Goal: Book appointment/travel/reservation

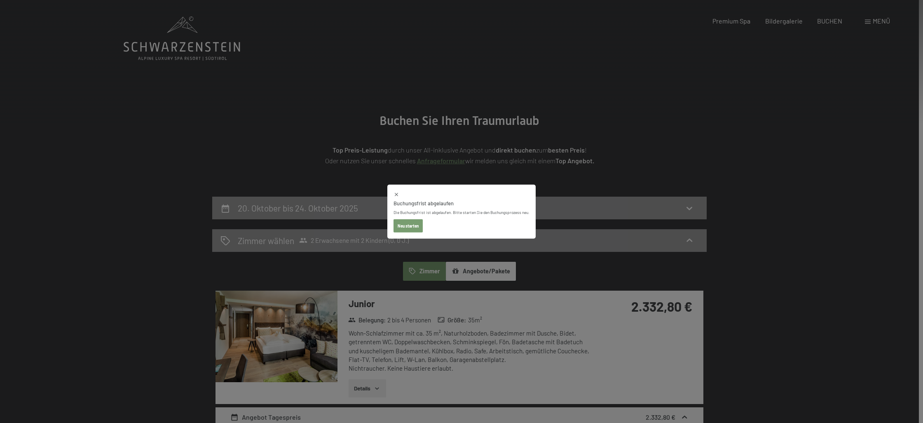
click at [411, 228] on button "Neu starten" at bounding box center [407, 225] width 29 height 13
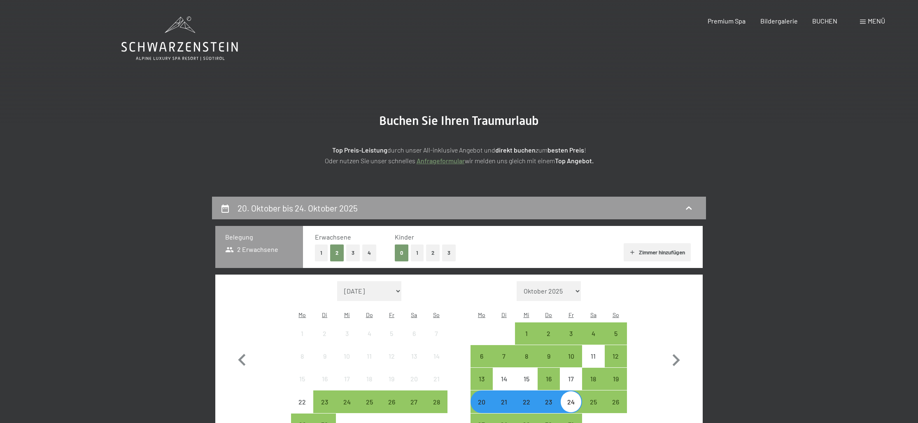
click at [432, 256] on button "2" at bounding box center [433, 252] width 14 height 17
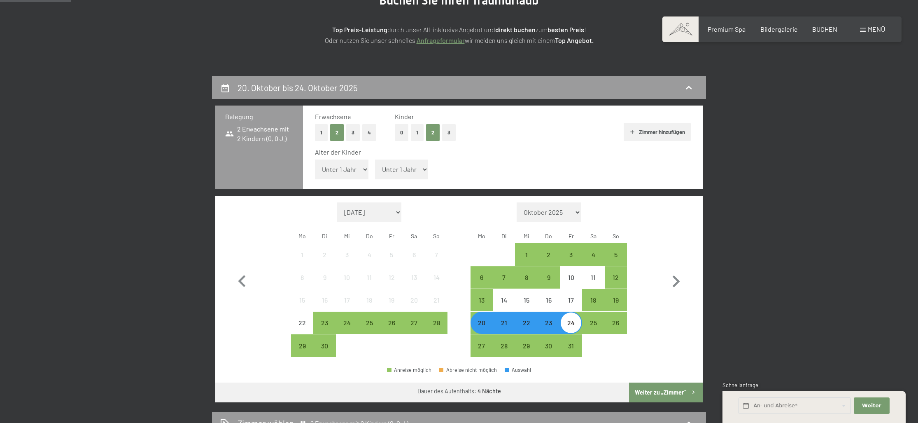
scroll to position [138, 0]
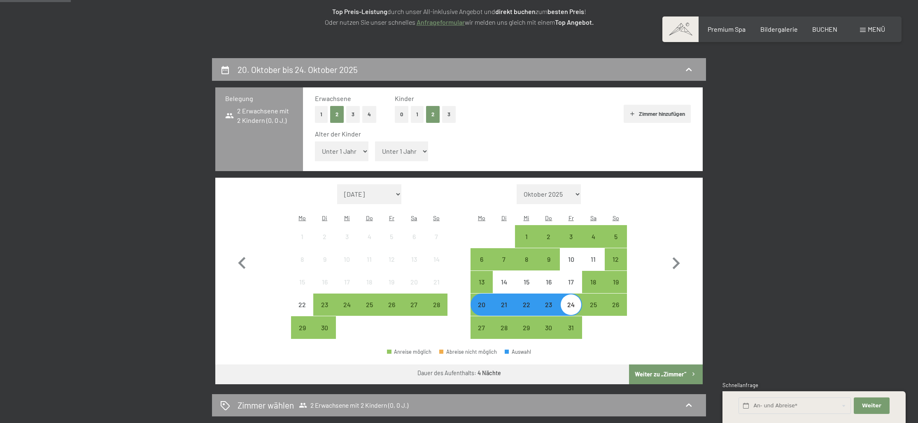
click at [654, 276] on div "Monat/Jahr [DATE] [DATE] [DATE] [DATE] [DATE] [DATE] [PERSON_NAME][DATE] [DATE]…" at bounding box center [459, 261] width 458 height 155
click at [526, 301] on div "22" at bounding box center [526, 311] width 21 height 21
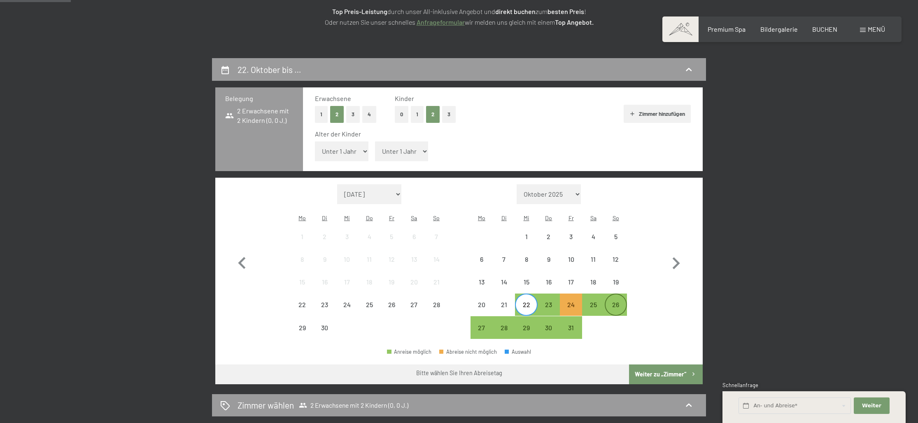
click at [614, 301] on div "26" at bounding box center [616, 311] width 21 height 21
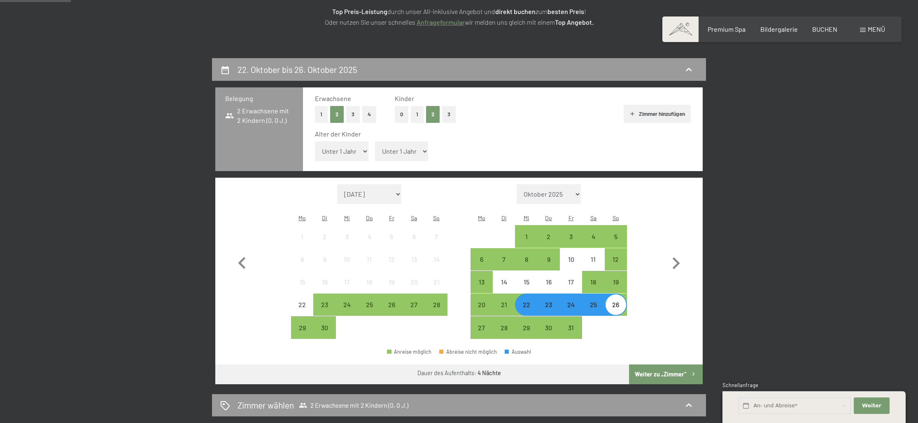
click at [665, 364] on button "Weiter zu „Zimmer“" at bounding box center [666, 374] width 74 height 20
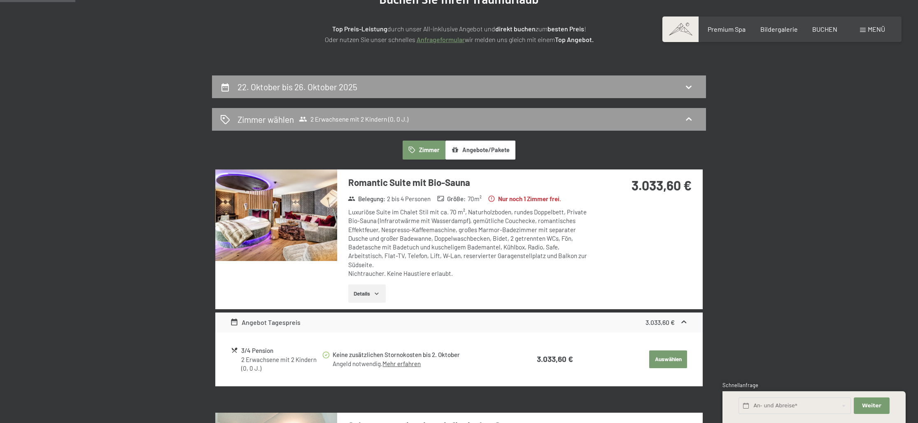
scroll to position [86, 0]
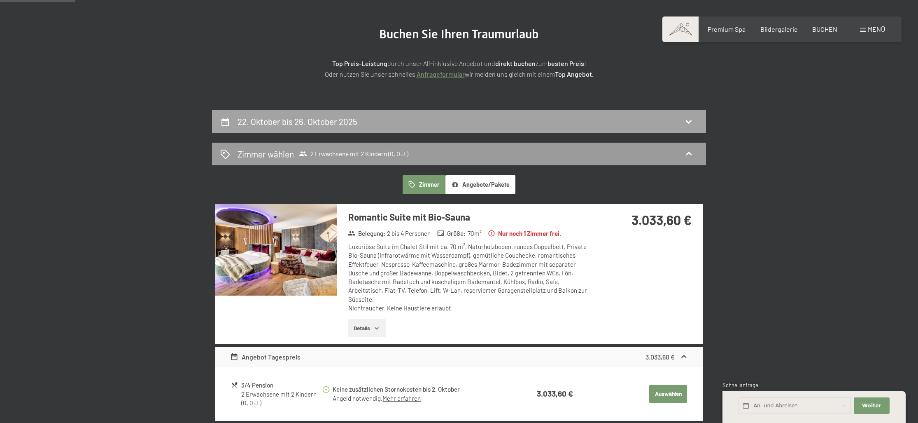
click at [280, 128] on div "22. Oktober bis 26. Oktober 2025" at bounding box center [459, 121] width 494 height 23
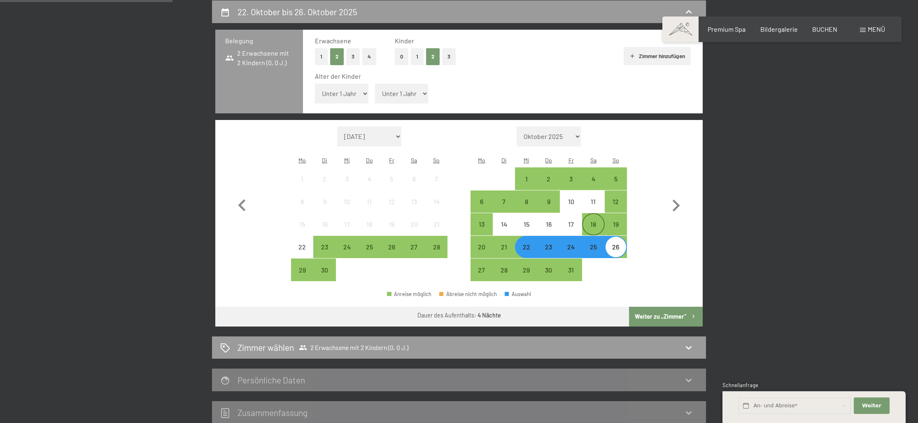
click at [588, 221] on div "18" at bounding box center [593, 231] width 21 height 21
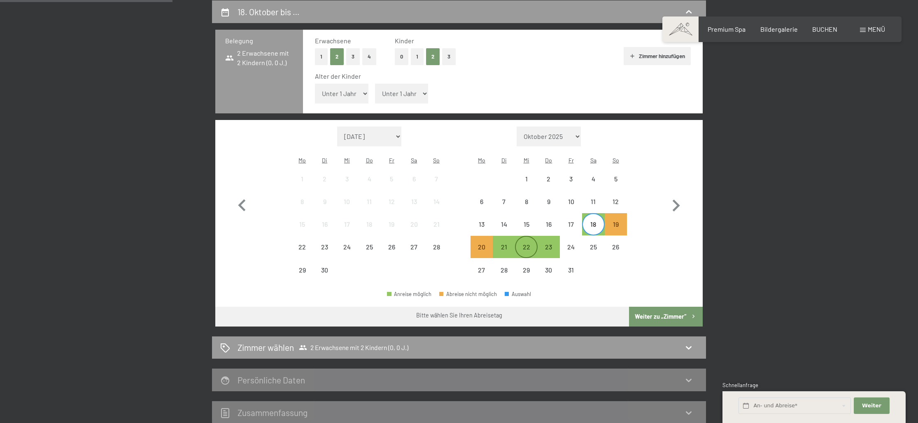
click at [528, 243] on div "22" at bounding box center [526, 253] width 21 height 21
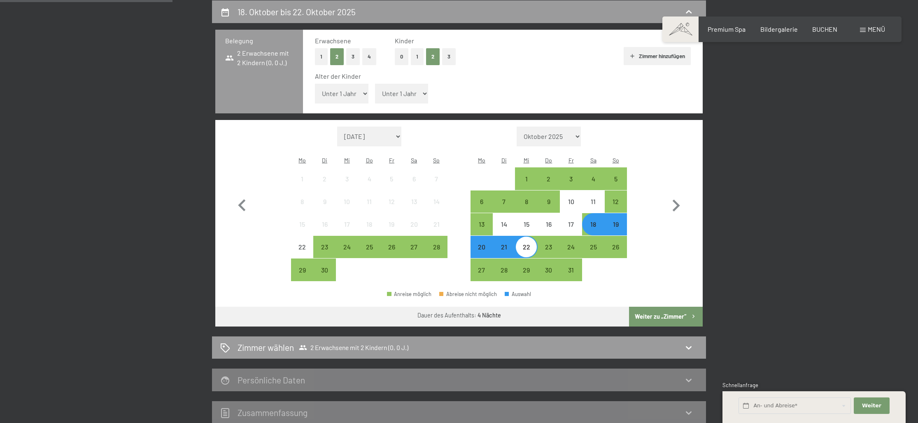
click at [663, 306] on button "Weiter zu „Zimmer“" at bounding box center [666, 316] width 74 height 20
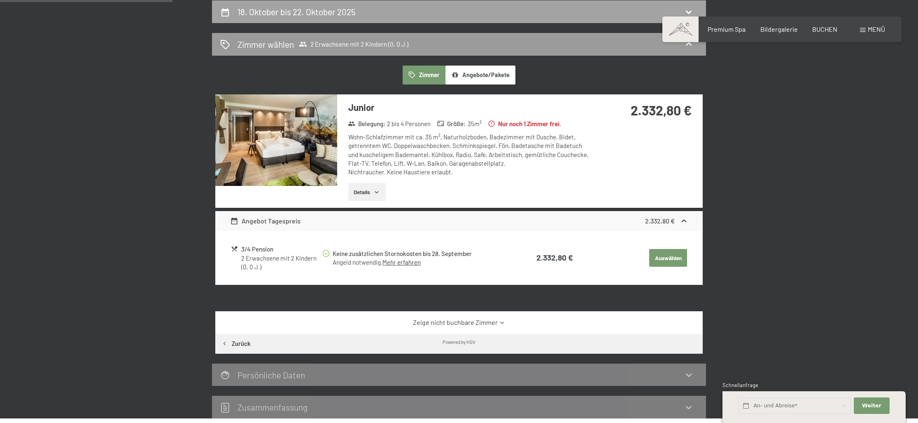
click at [332, 12] on h2 "18. Oktober bis 22. Oktober 2025" at bounding box center [297, 12] width 118 height 10
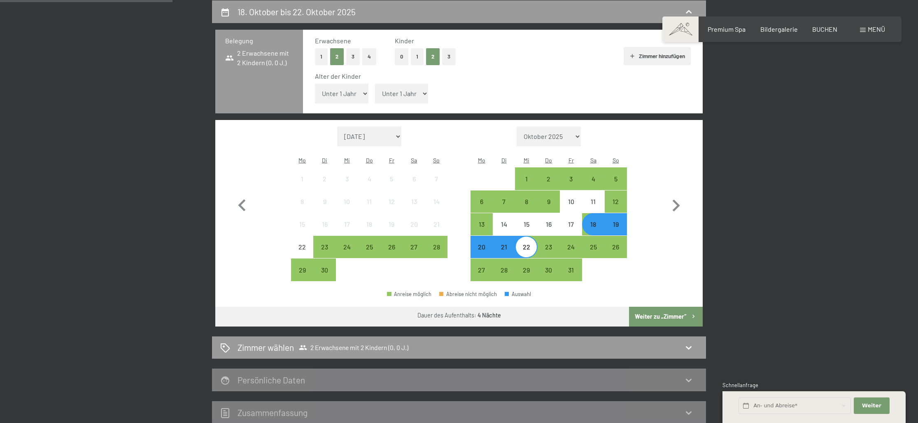
click at [483, 243] on div "20" at bounding box center [482, 253] width 21 height 21
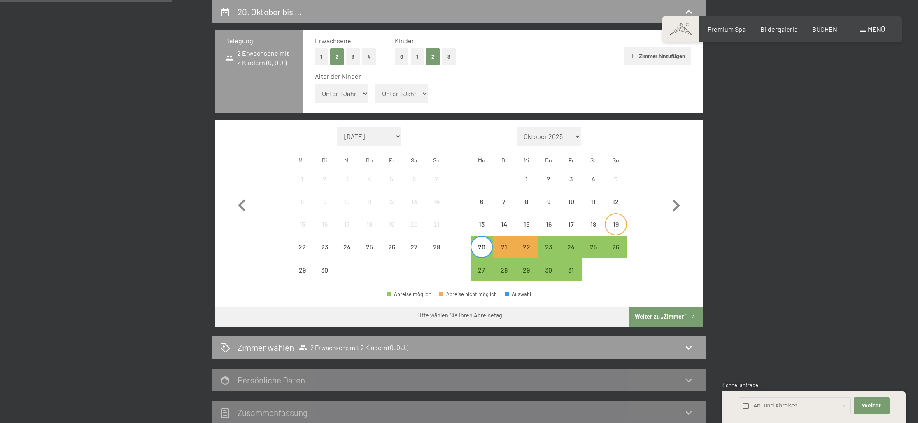
click at [616, 221] on div "19" at bounding box center [616, 231] width 21 height 21
click at [568, 243] on div "24" at bounding box center [571, 253] width 21 height 21
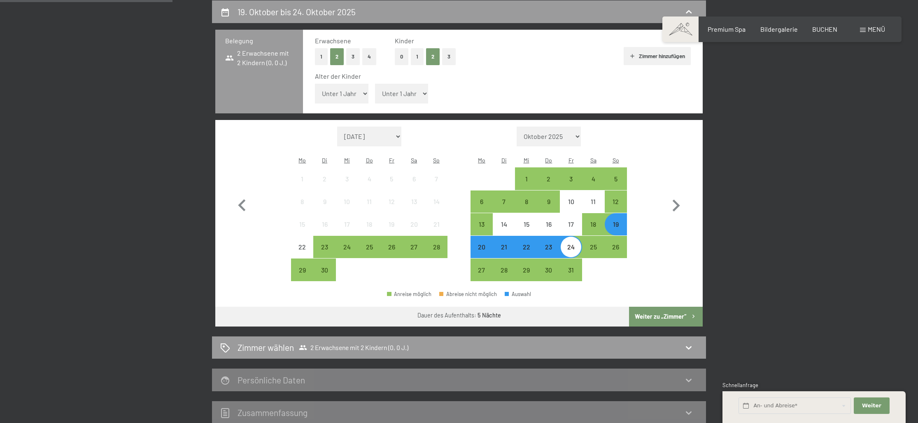
click at [618, 221] on div "19" at bounding box center [616, 231] width 21 height 21
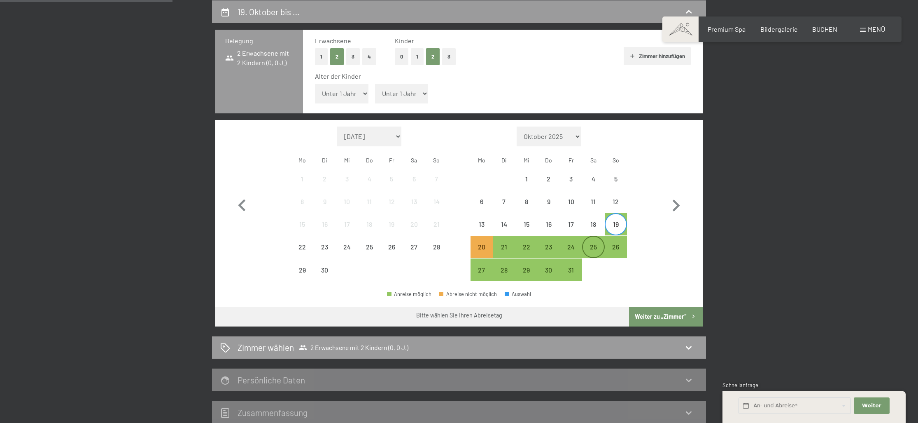
click at [592, 243] on div "25" at bounding box center [593, 253] width 21 height 21
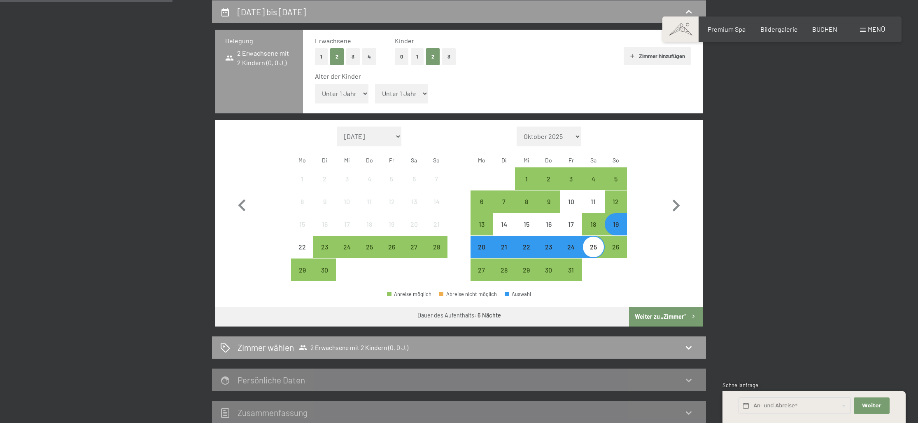
click at [658, 306] on button "Weiter zu „Zimmer“" at bounding box center [666, 316] width 74 height 20
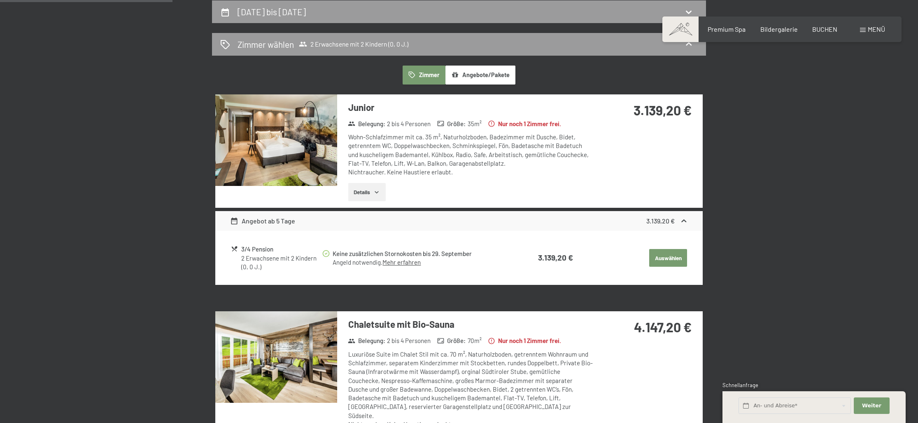
click at [367, 187] on button "Details" at bounding box center [366, 192] width 37 height 18
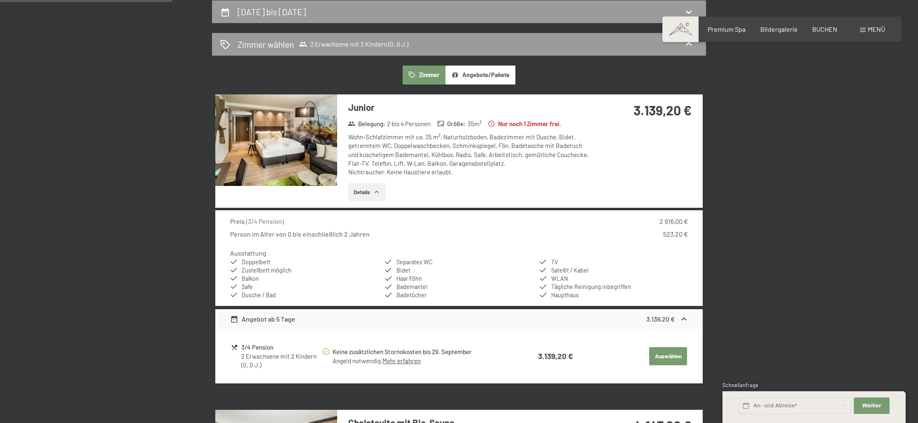
click at [308, 168] on img at bounding box center [276, 139] width 122 height 91
click at [0, 0] on button "button" at bounding box center [0, 0] width 0 height 0
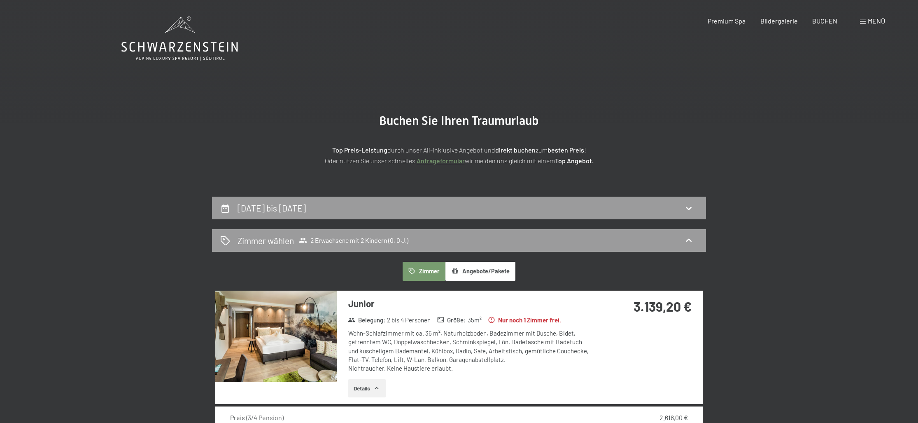
scroll to position [0, 0]
click at [176, 43] on icon at bounding box center [179, 38] width 117 height 44
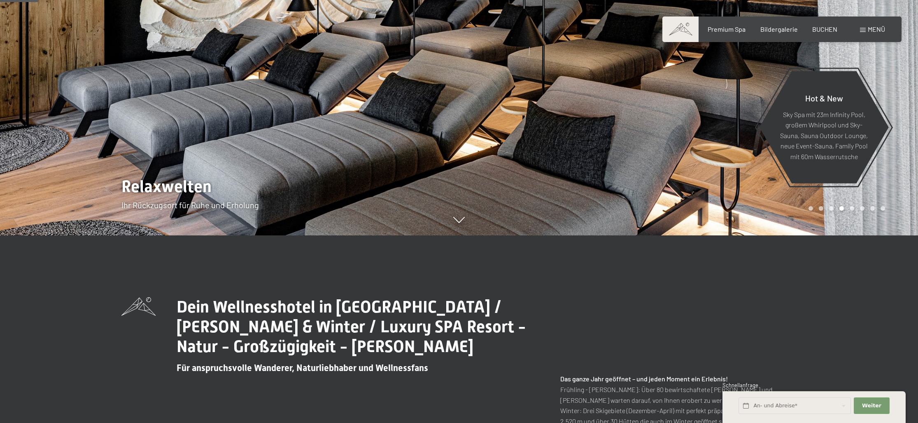
scroll to position [185, 0]
